Goal: Information Seeking & Learning: Find specific fact

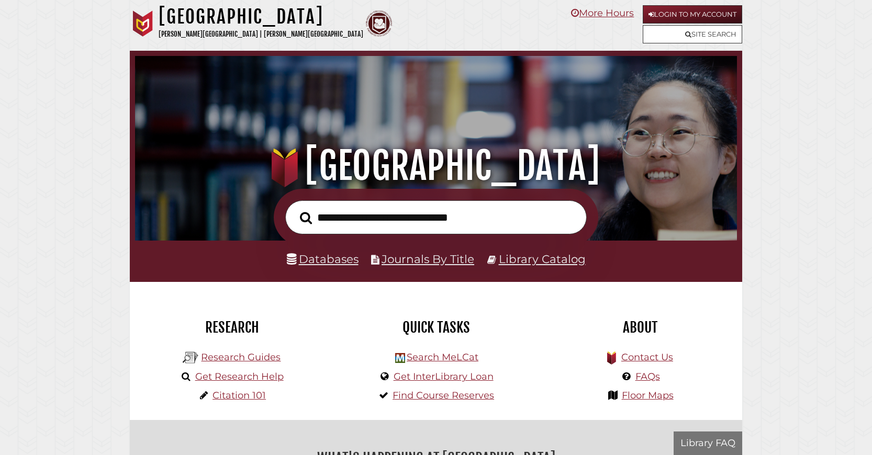
scroll to position [199, 597]
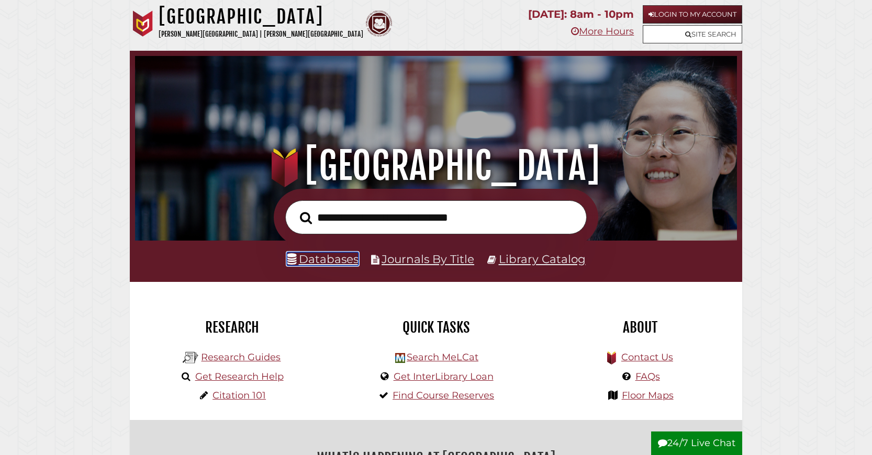
click at [330, 266] on link "Databases" at bounding box center [323, 259] width 72 height 14
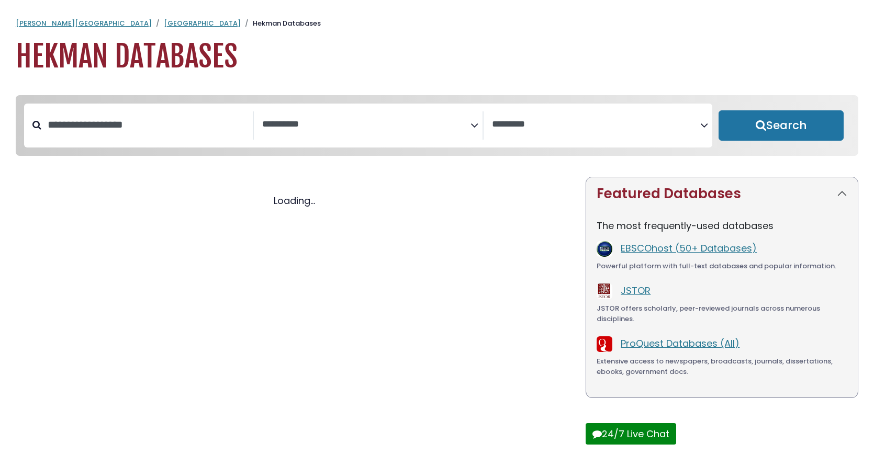
select select "Database Subject Filter"
select select "Database Vendors Filter"
select select "Database Subject Filter"
select select "Database Vendors Filter"
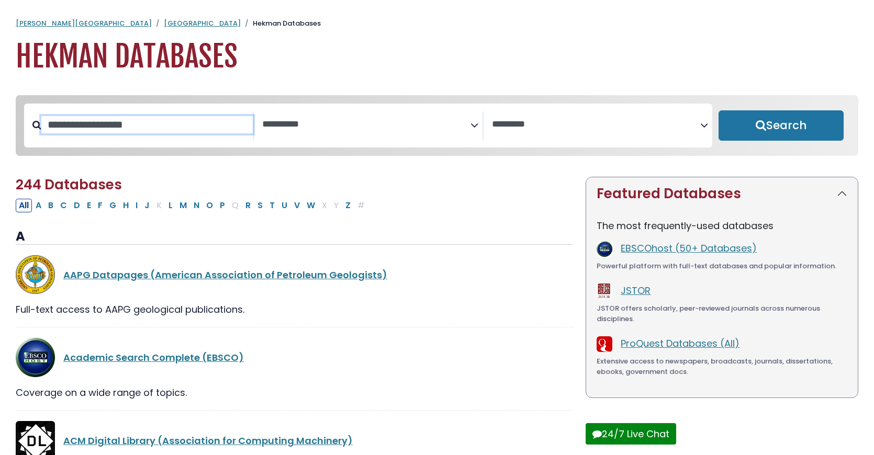
click at [158, 134] on input "Search database by title or keyword" at bounding box center [147, 124] width 212 height 17
type input "**********"
click at [719, 110] on button "Search" at bounding box center [781, 125] width 125 height 30
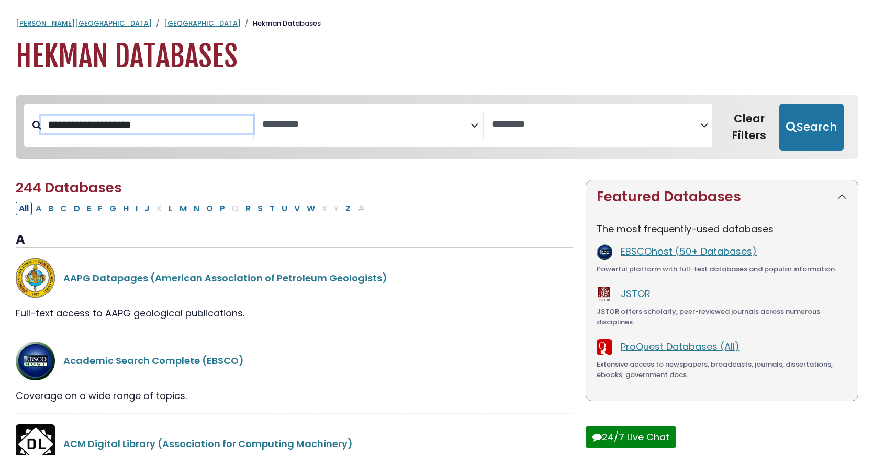
select select "Database Subject Filter"
select select "Database Vendors Filter"
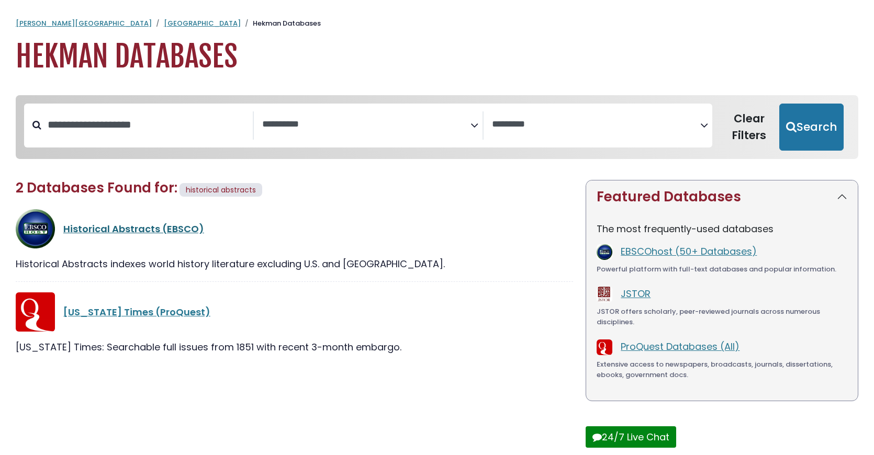
click at [141, 236] on link "Historical Abstracts (EBSCO)" at bounding box center [133, 229] width 141 height 13
click at [156, 236] on link "Historical Abstracts (EBSCO)" at bounding box center [133, 229] width 141 height 13
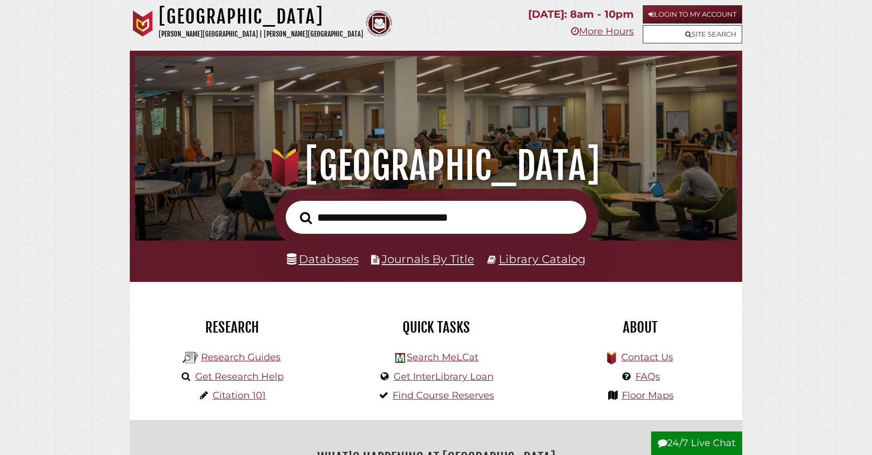
scroll to position [199, 597]
type input "**********"
click at [295, 209] on button "Search" at bounding box center [306, 218] width 23 height 19
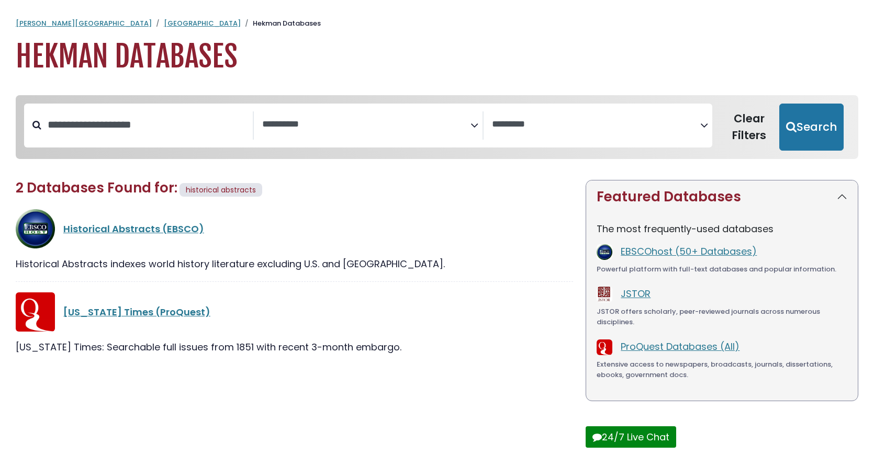
select select "Database Subject Filter"
select select "Database Vendors Filter"
click at [139, 236] on link "Historical Abstracts (EBSCO)" at bounding box center [133, 229] width 141 height 13
